Goal: Task Accomplishment & Management: Use online tool/utility

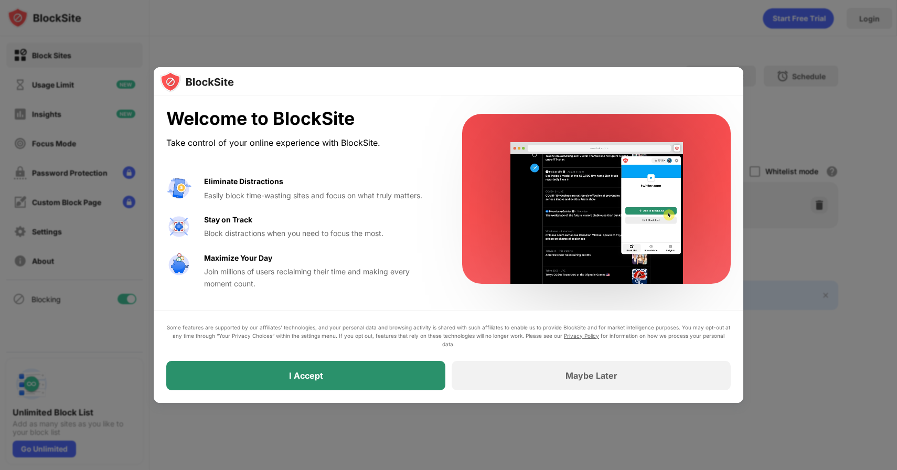
click at [324, 373] on div "I Accept" at bounding box center [305, 375] width 279 height 29
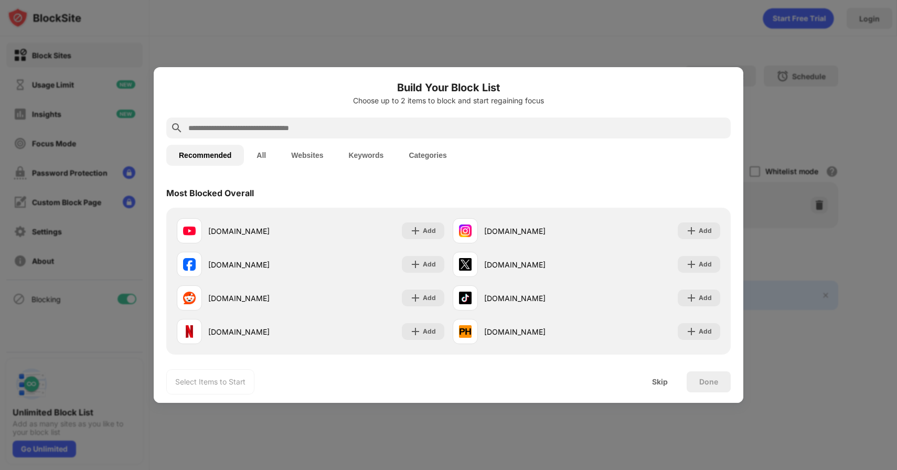
scroll to position [13, 0]
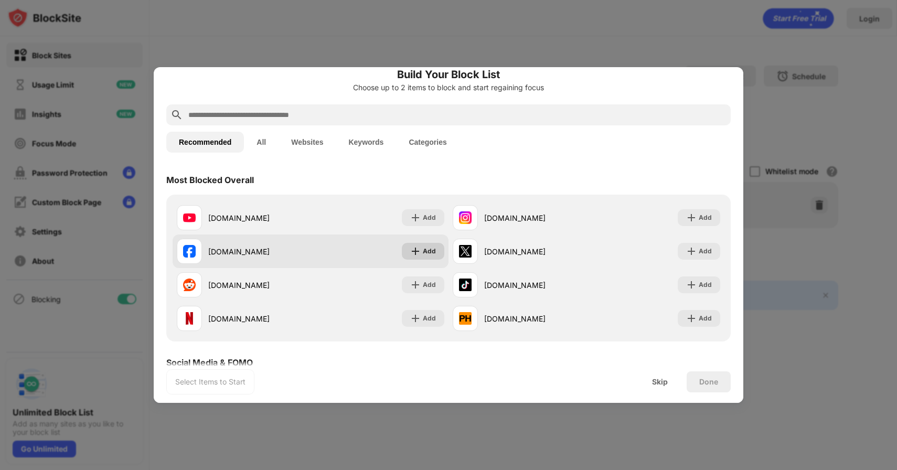
click at [414, 254] on img at bounding box center [415, 251] width 10 height 10
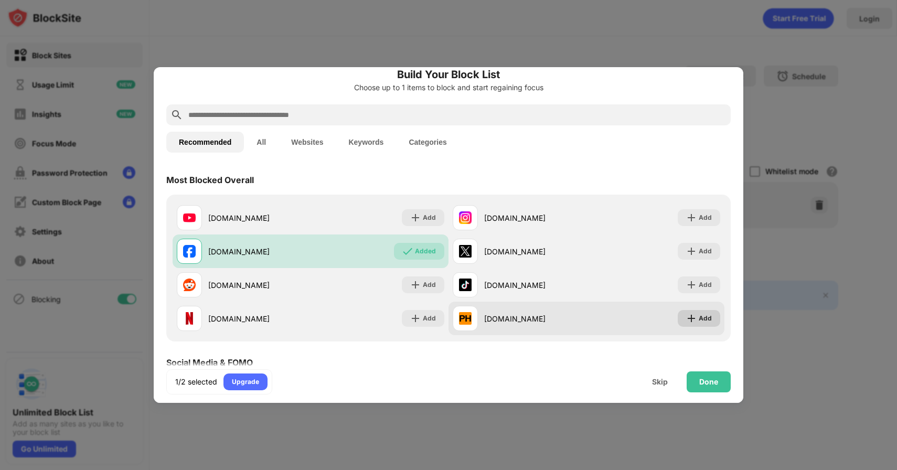
click at [697, 316] on div "Add" at bounding box center [699, 318] width 42 height 17
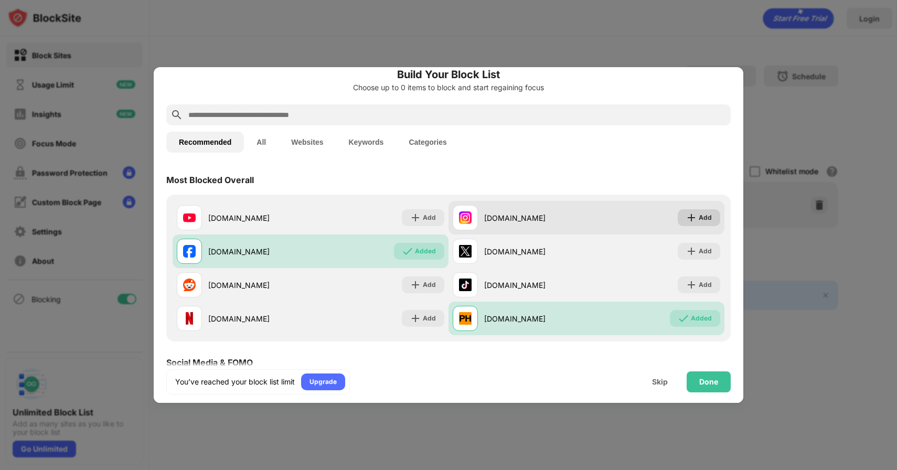
click at [697, 216] on div "Add" at bounding box center [699, 217] width 42 height 17
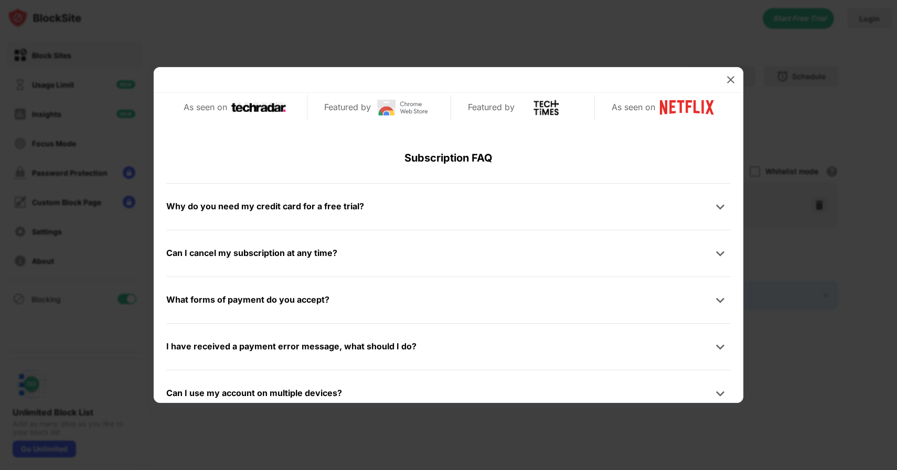
scroll to position [499, 0]
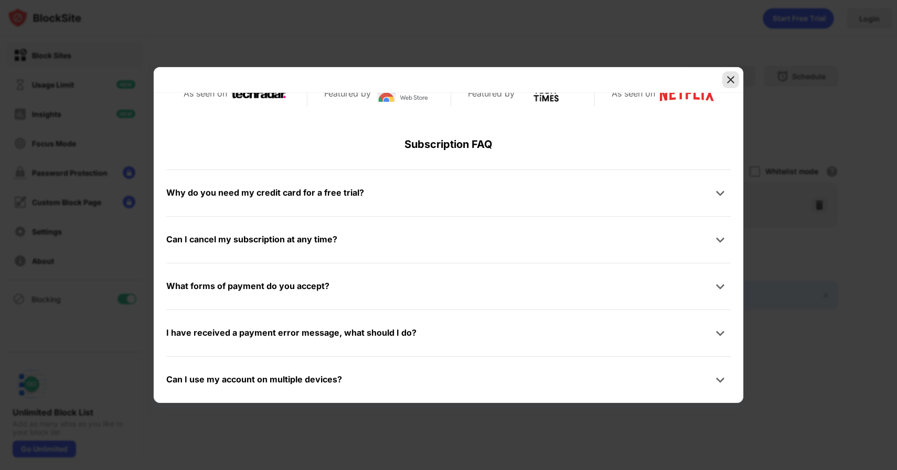
click at [731, 79] on img at bounding box center [730, 79] width 10 height 10
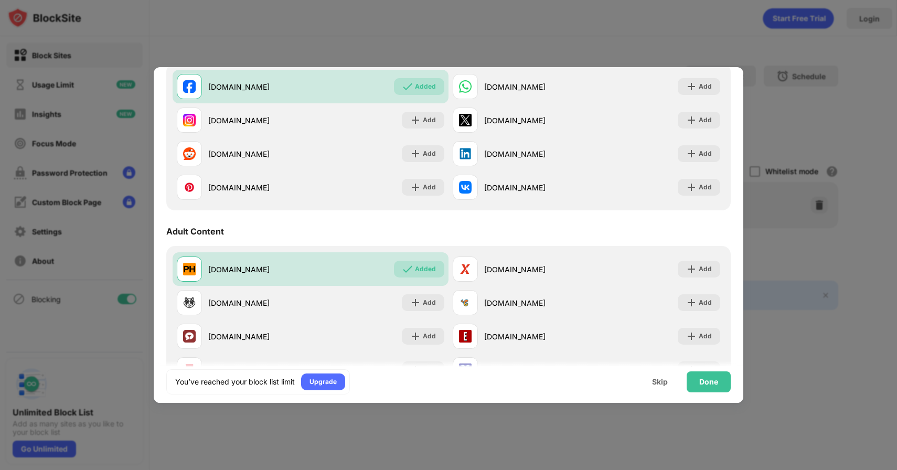
scroll to position [0, 0]
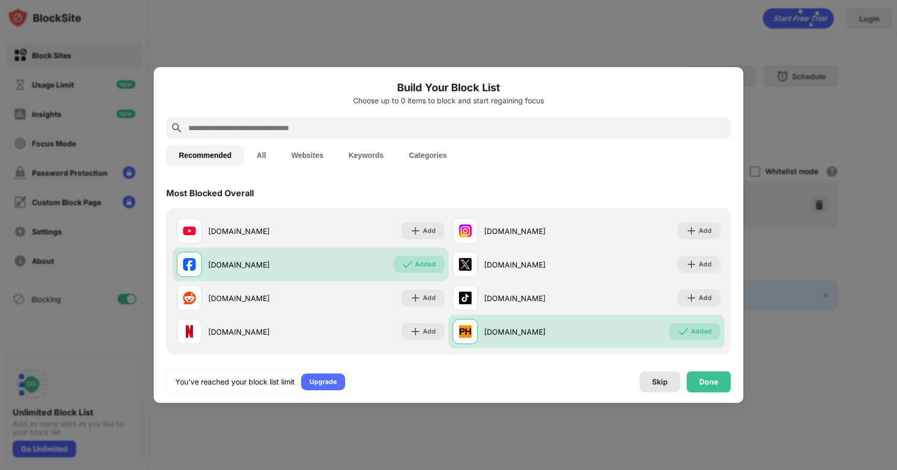
click at [651, 383] on div "Skip" at bounding box center [659, 381] width 41 height 21
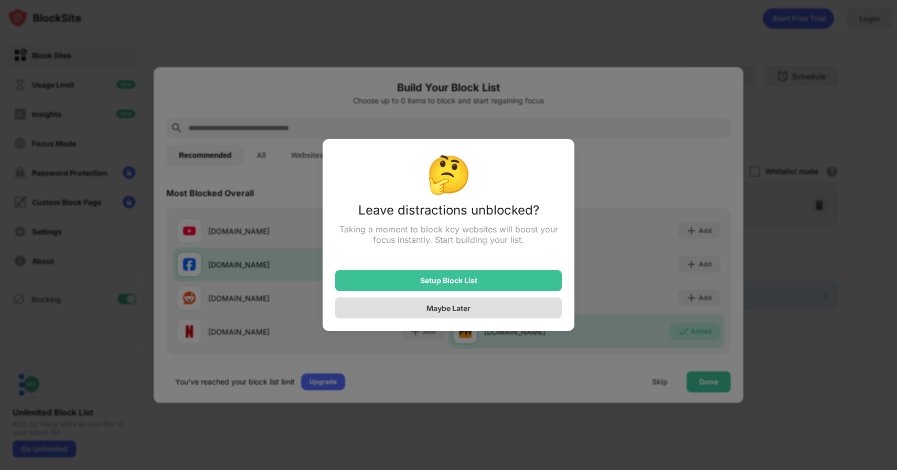
click at [507, 315] on div "Maybe Later" at bounding box center [448, 307] width 227 height 21
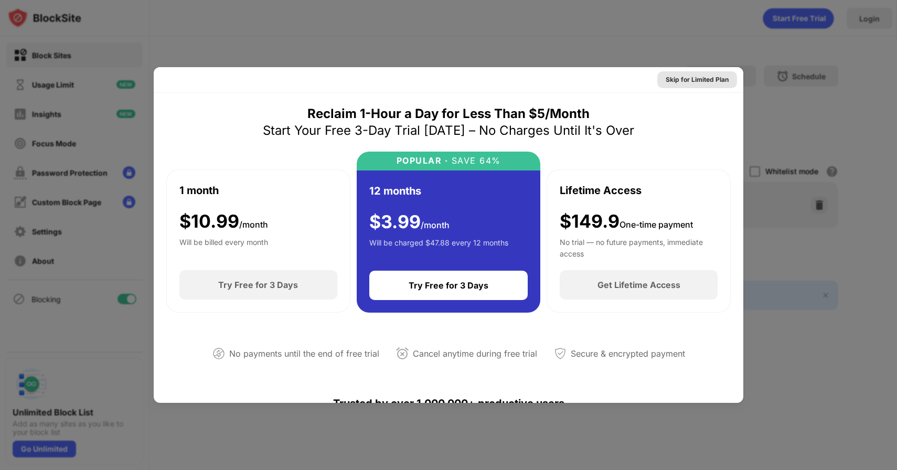
click at [715, 77] on div "Skip for Limited Plan" at bounding box center [696, 79] width 63 height 10
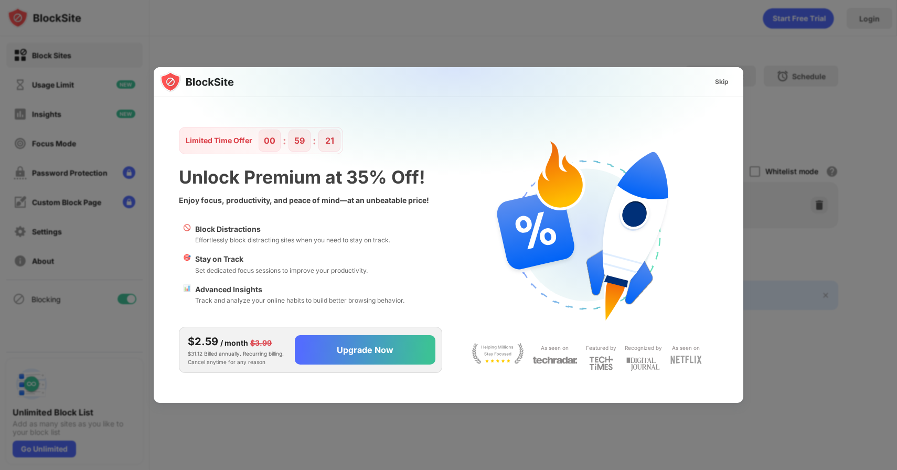
click at [715, 77] on div "Skip" at bounding box center [722, 82] width 14 height 10
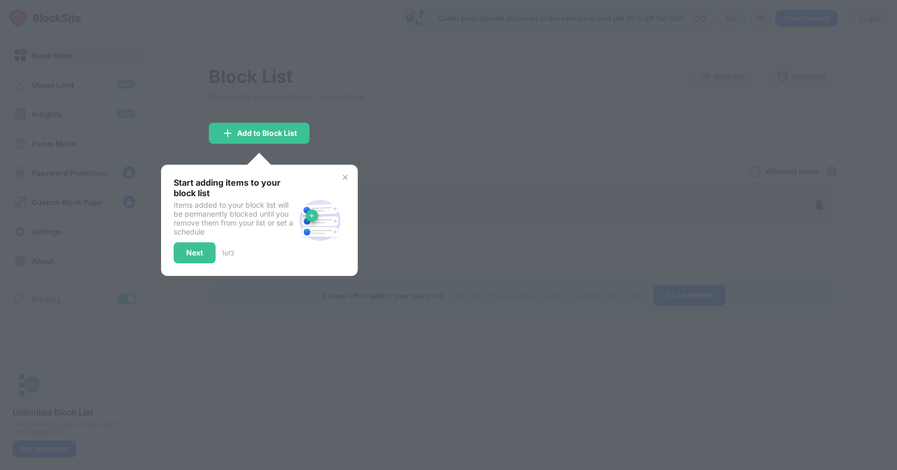
click at [613, 78] on div at bounding box center [448, 235] width 897 height 470
click at [476, 138] on div at bounding box center [448, 235] width 897 height 470
click at [344, 176] on img at bounding box center [345, 177] width 8 height 8
